Goal: Book appointment/travel/reservation

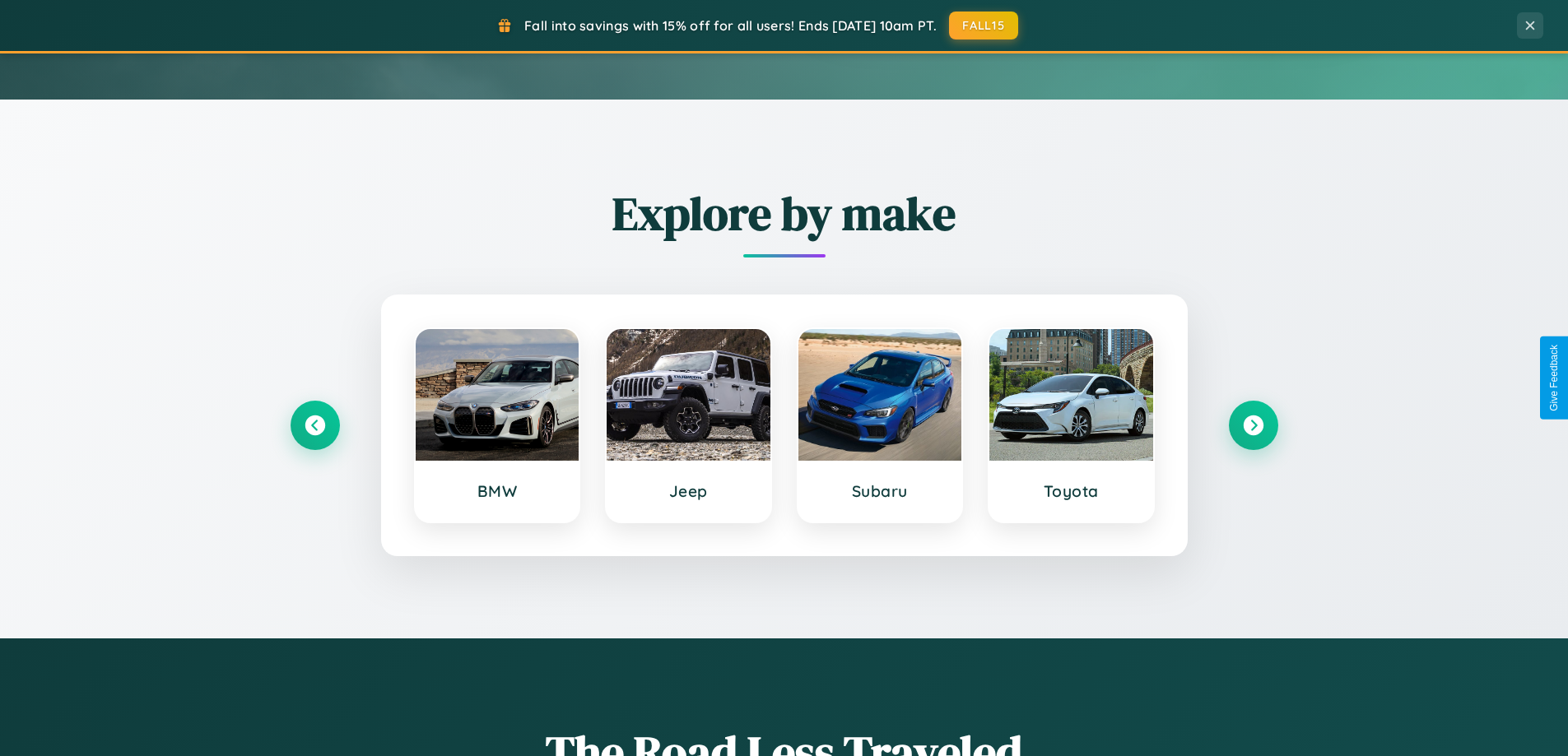
scroll to position [709, 0]
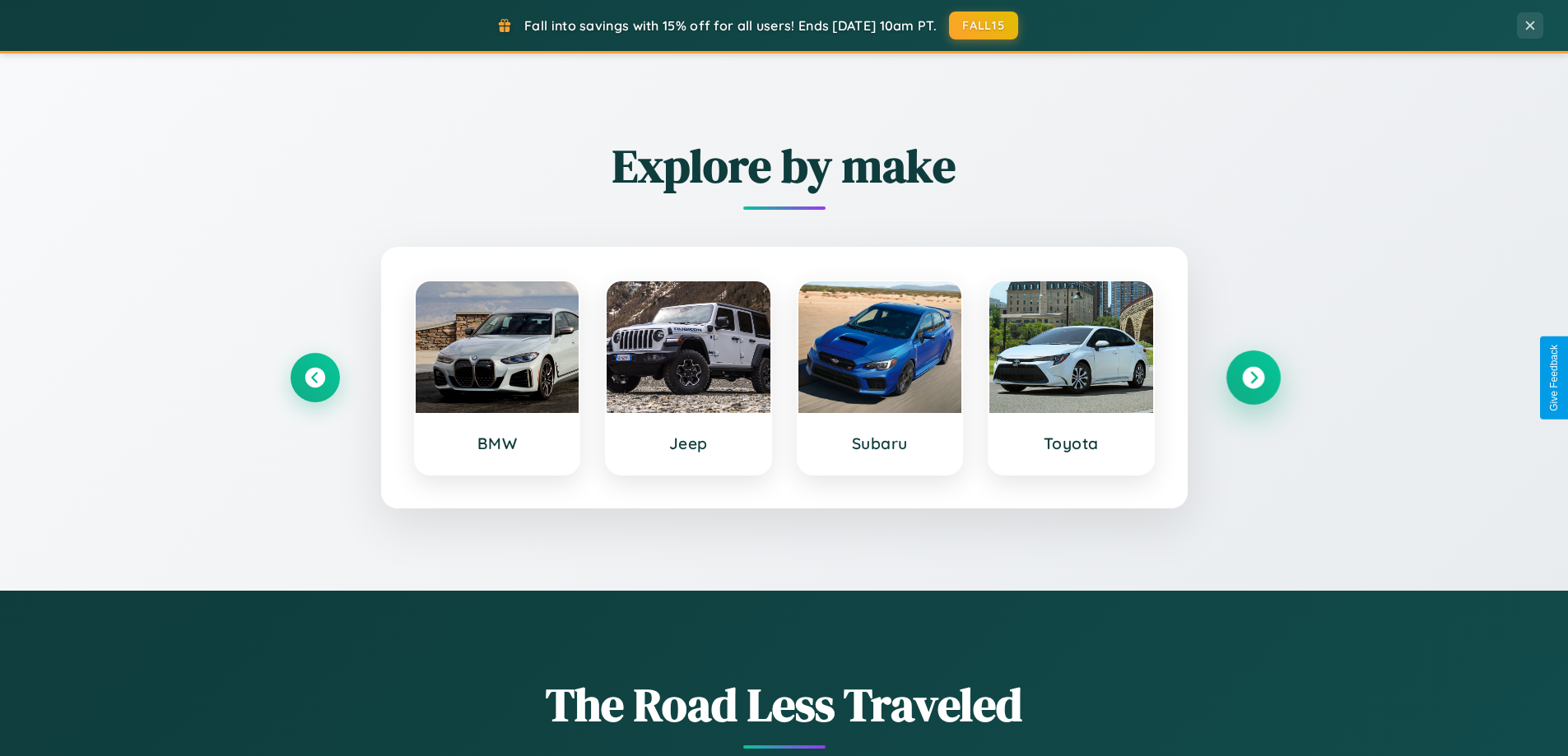
click at [1253, 378] on icon at bounding box center [1254, 378] width 22 height 22
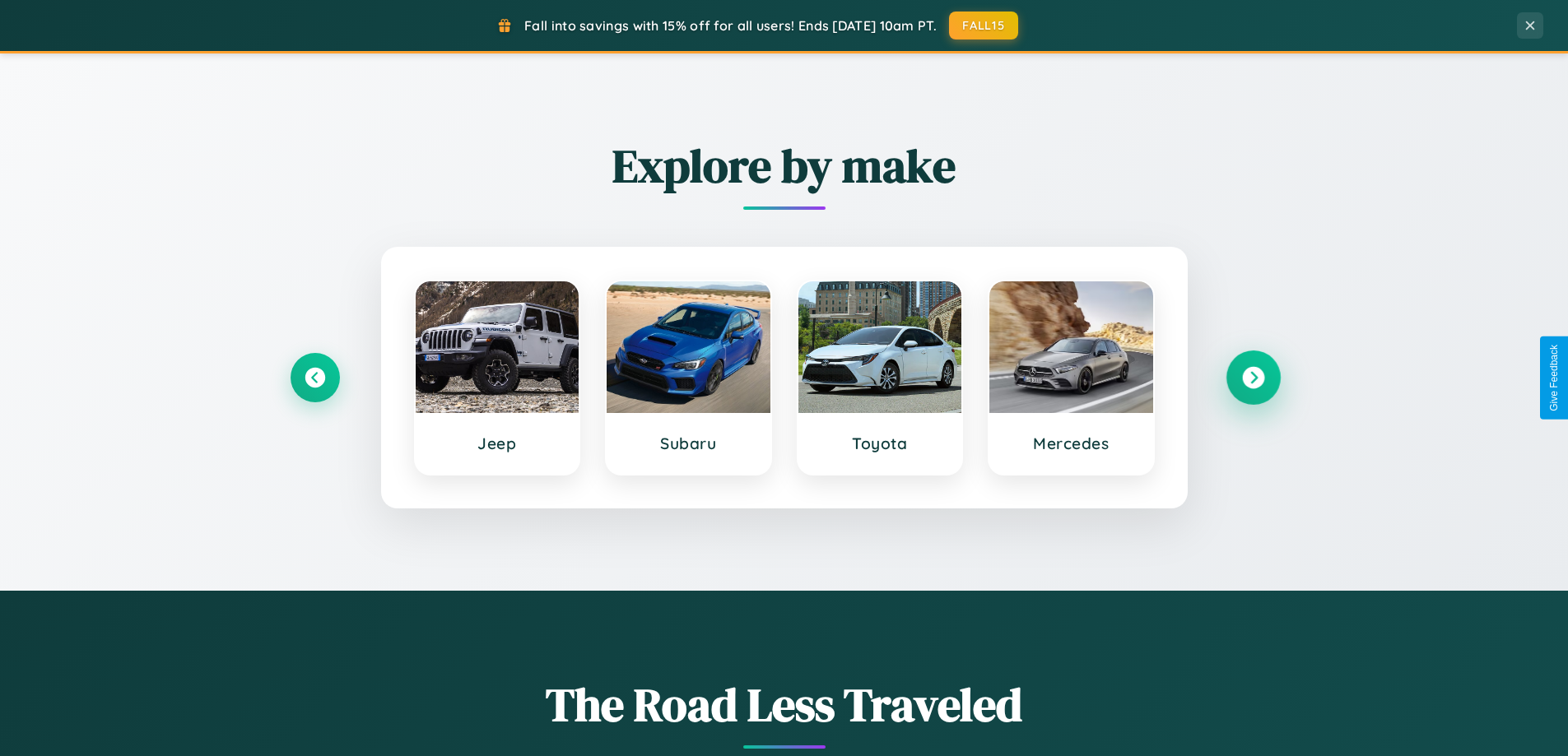
click at [1253, 378] on icon at bounding box center [1254, 378] width 22 height 22
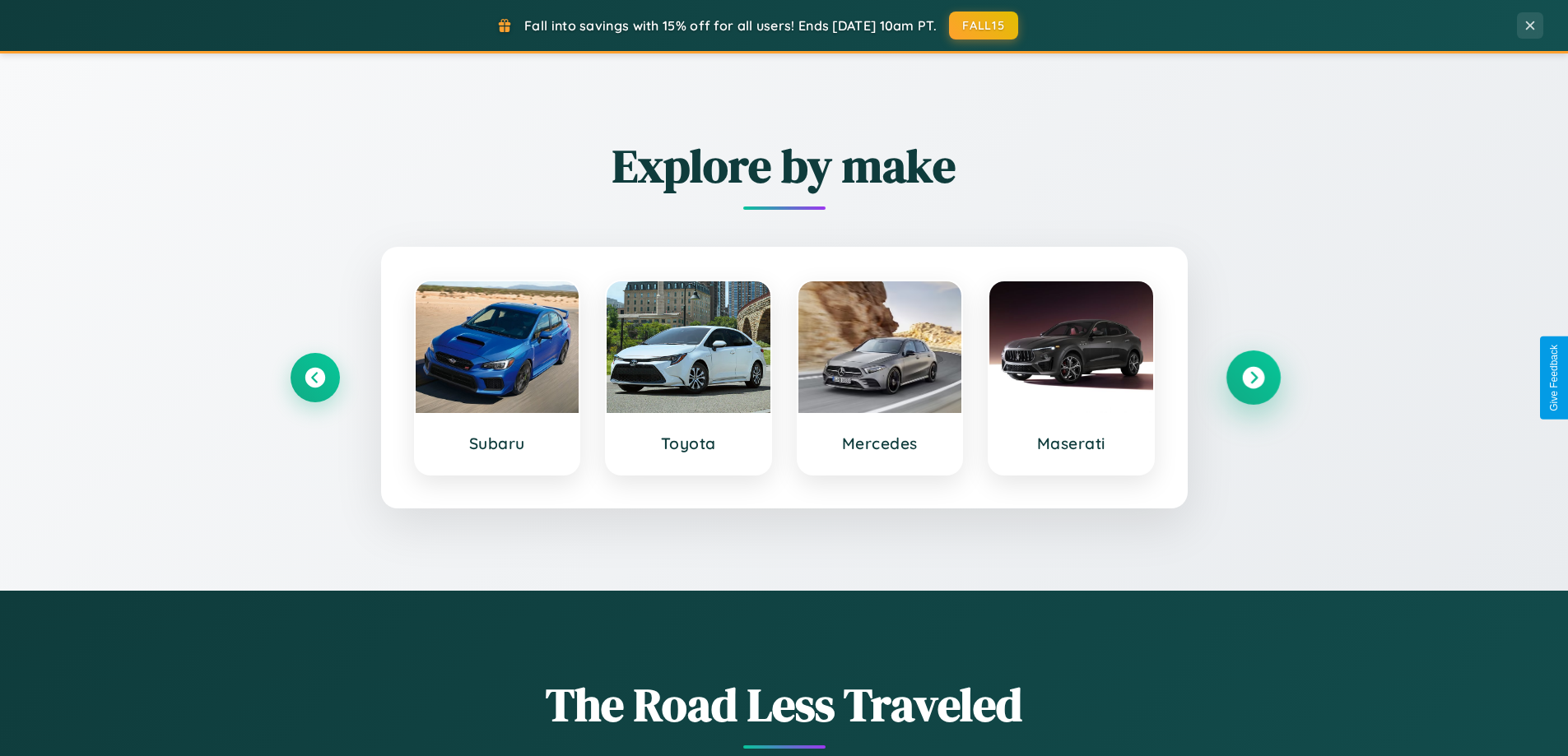
click at [1253, 378] on icon at bounding box center [1254, 378] width 22 height 22
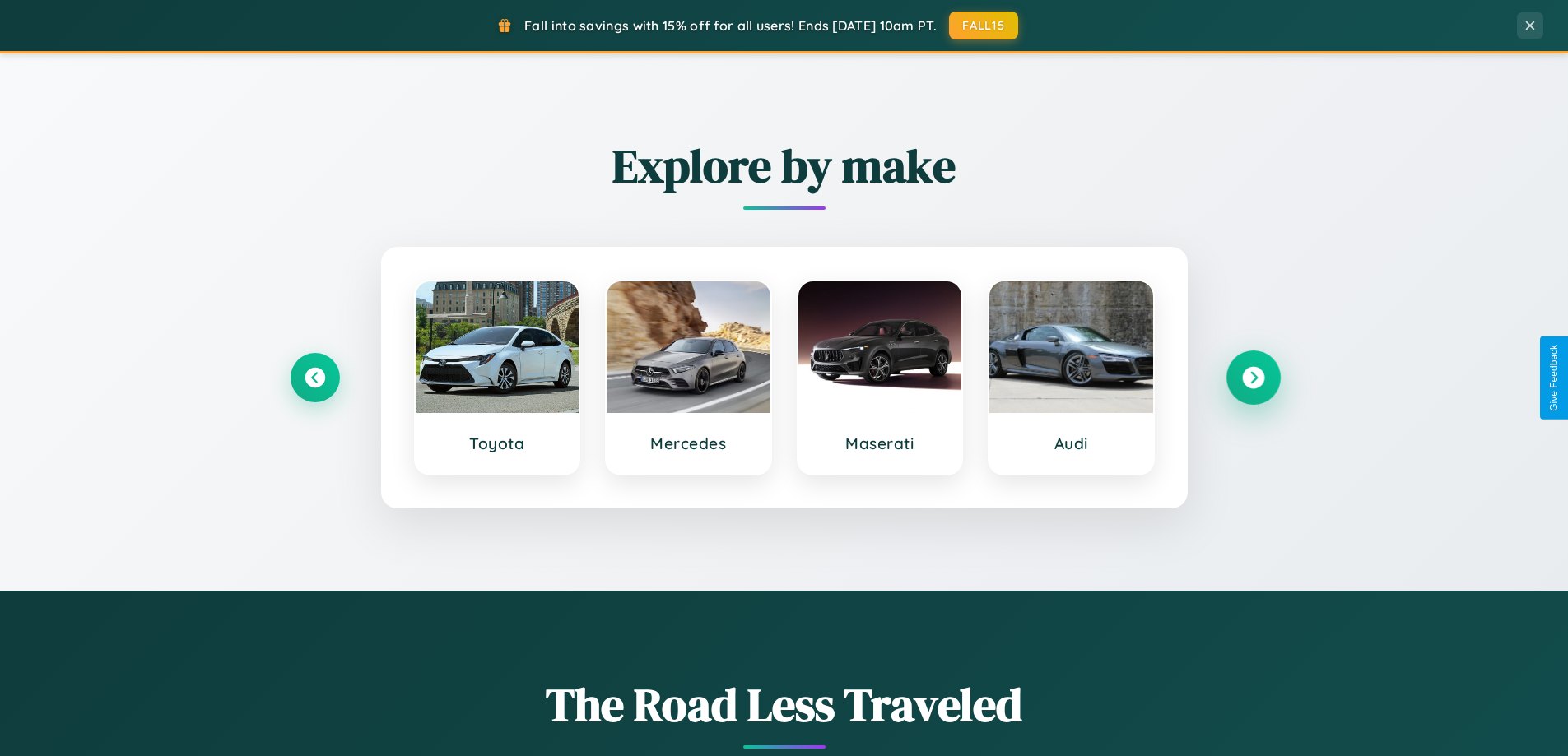
click at [1253, 378] on icon at bounding box center [1254, 378] width 22 height 22
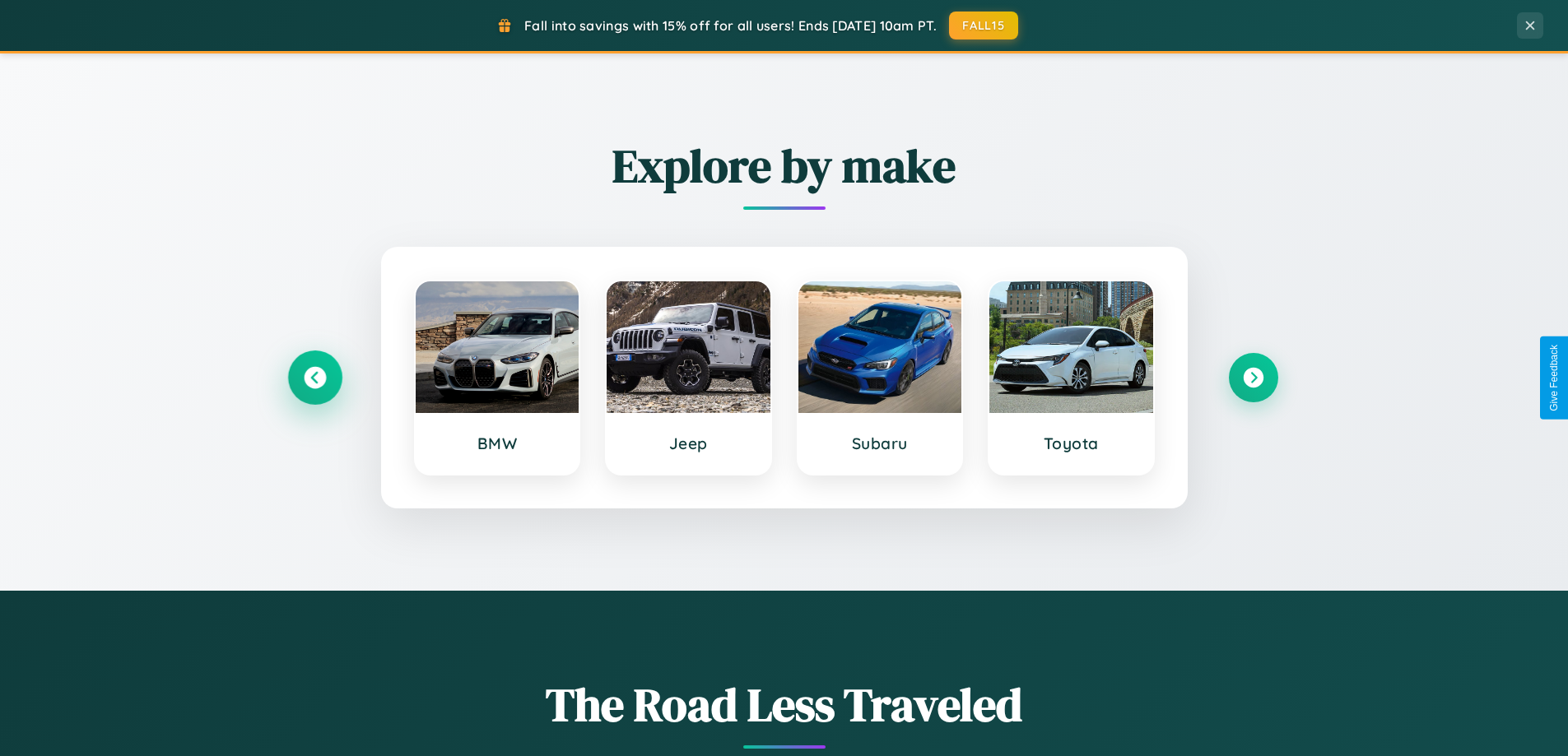
click at [314, 378] on icon at bounding box center [315, 378] width 22 height 22
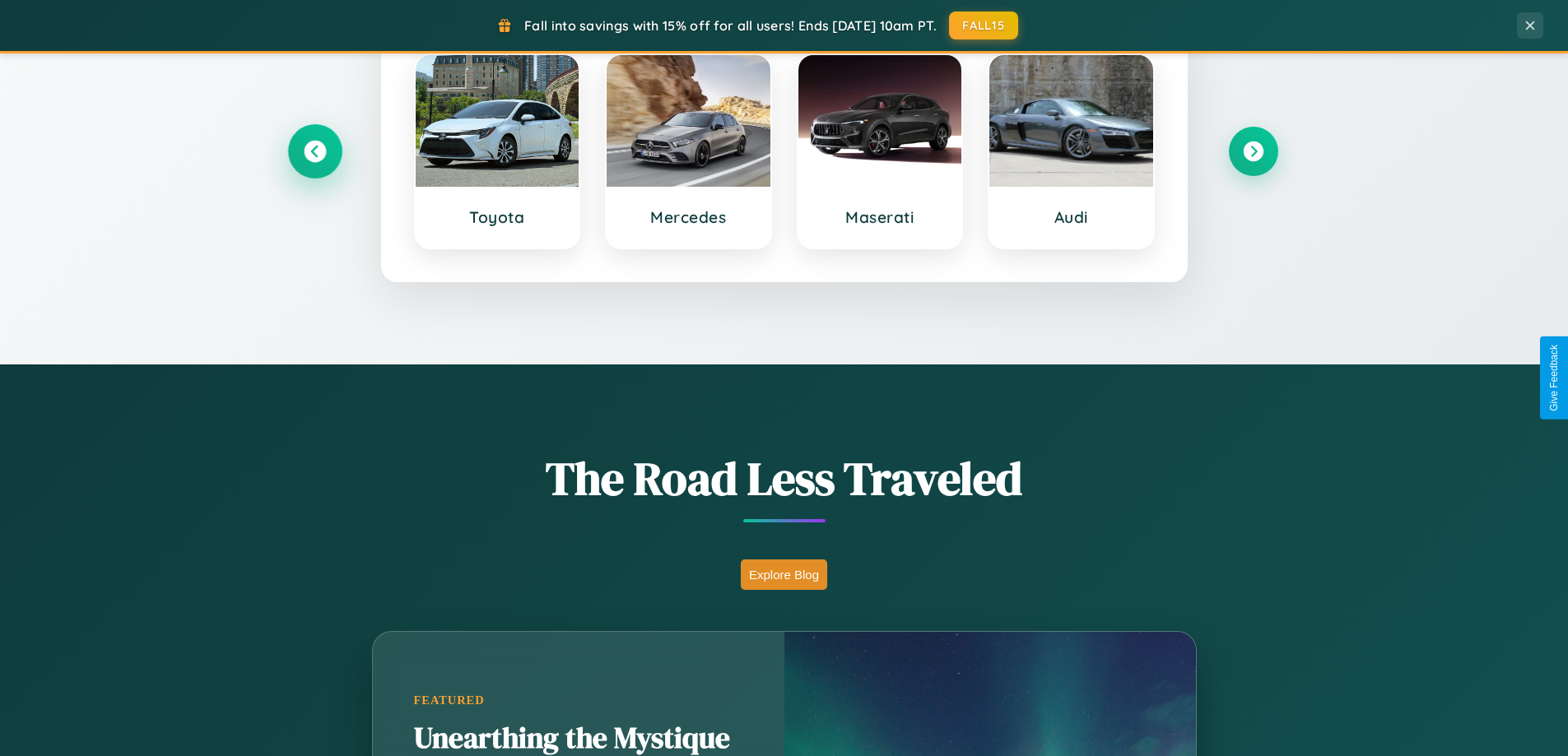
scroll to position [2644, 0]
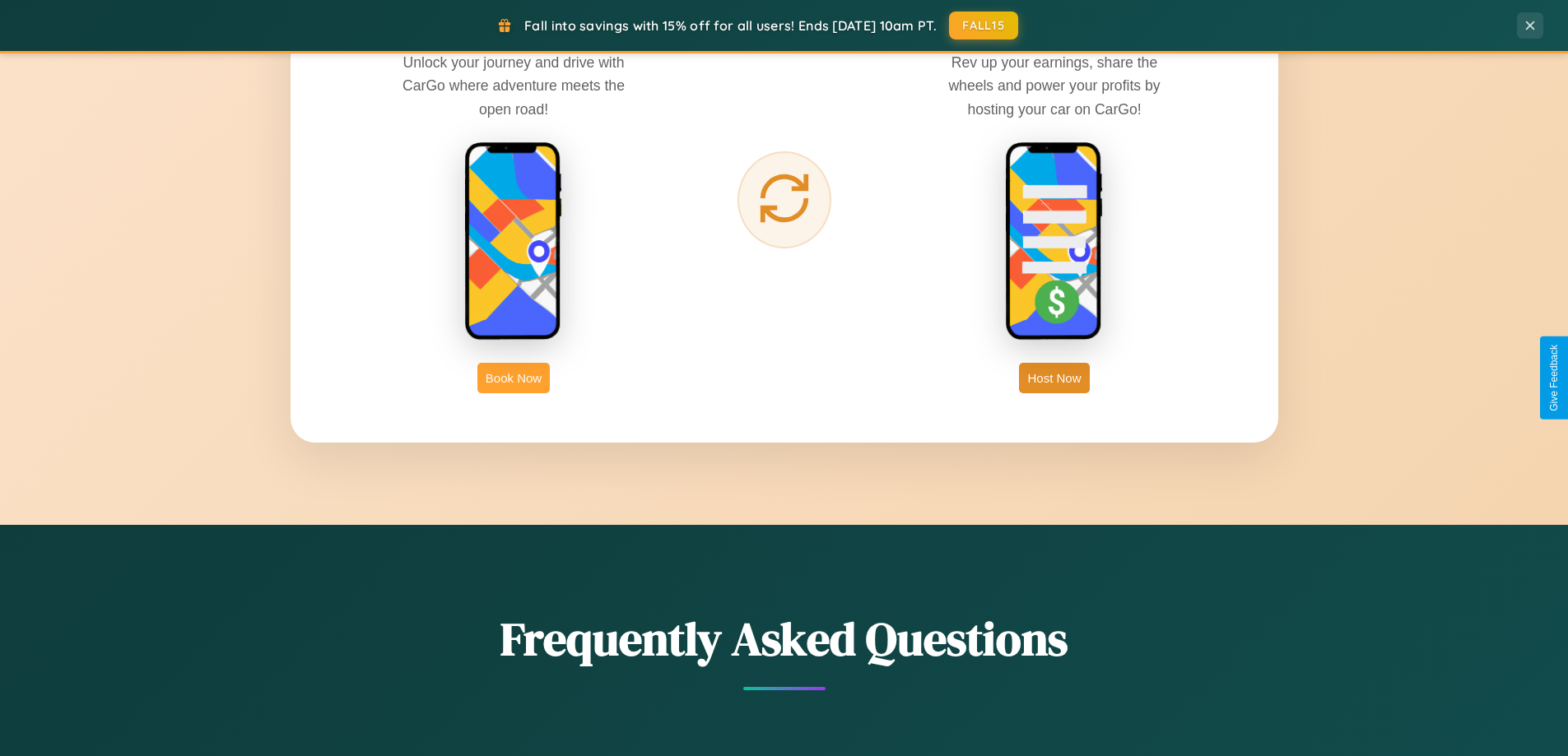
click at [514, 378] on button "Book Now" at bounding box center [514, 378] width 73 height 30
